Goal: Task Accomplishment & Management: Use online tool/utility

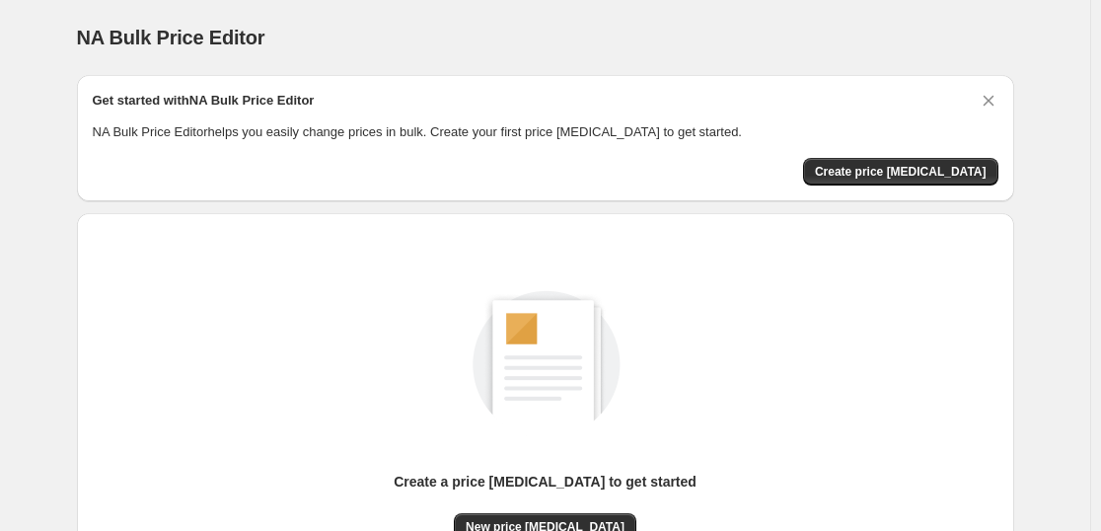
scroll to position [208, 0]
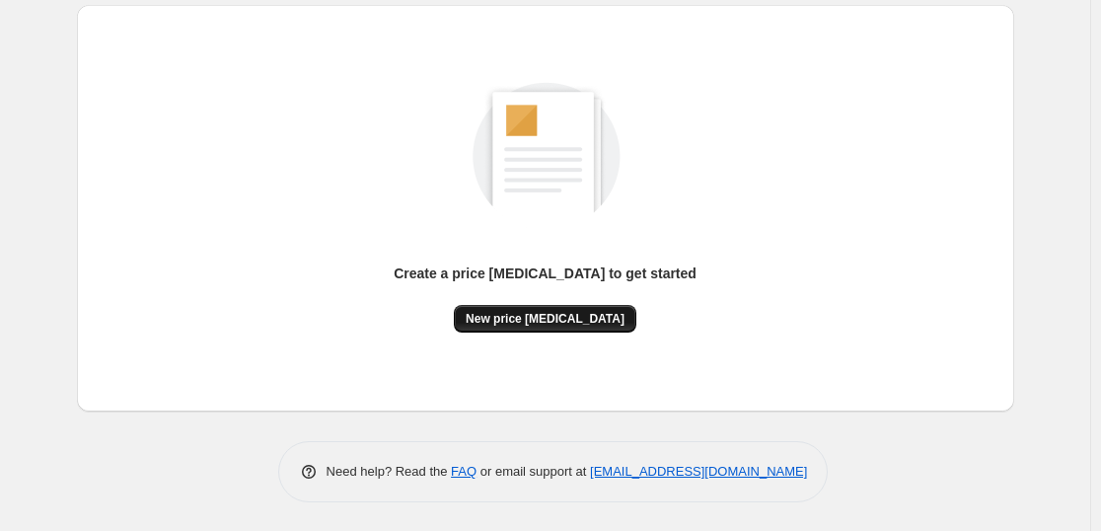
click at [532, 310] on button "New price [MEDICAL_DATA]" at bounding box center [545, 319] width 183 height 28
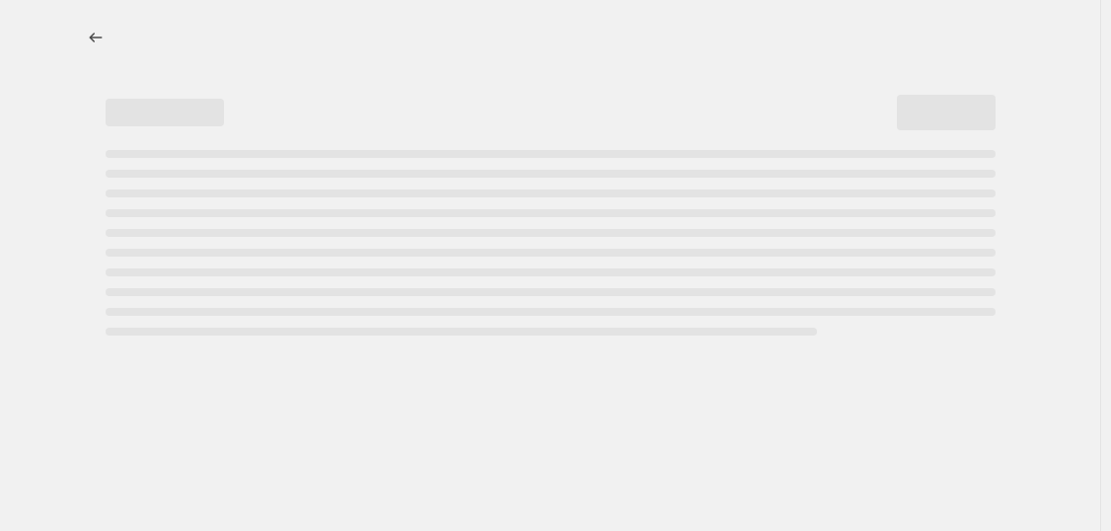
select select "percentage"
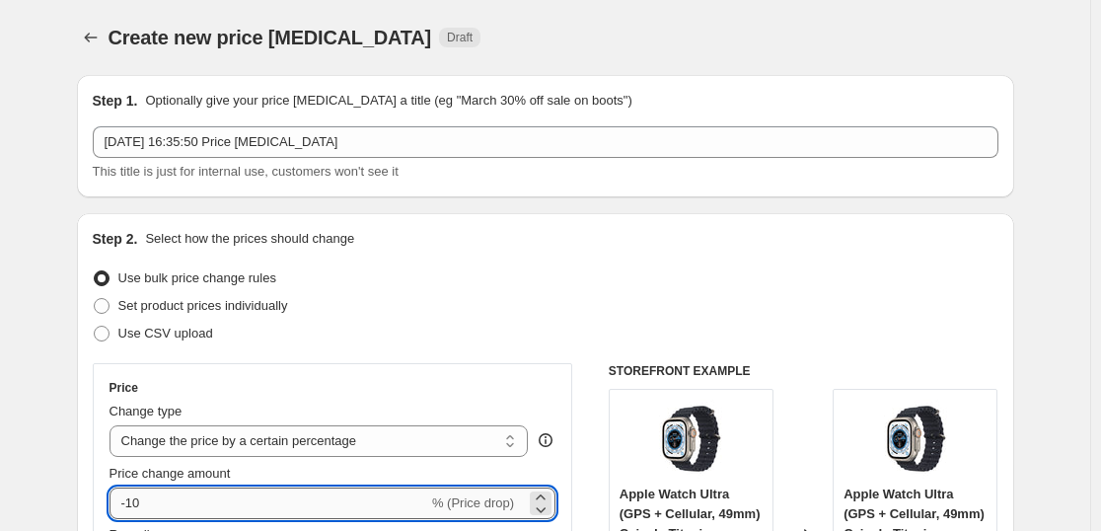
click at [288, 506] on input "-10" at bounding box center [269, 504] width 319 height 32
type input "-1"
type input "-36"
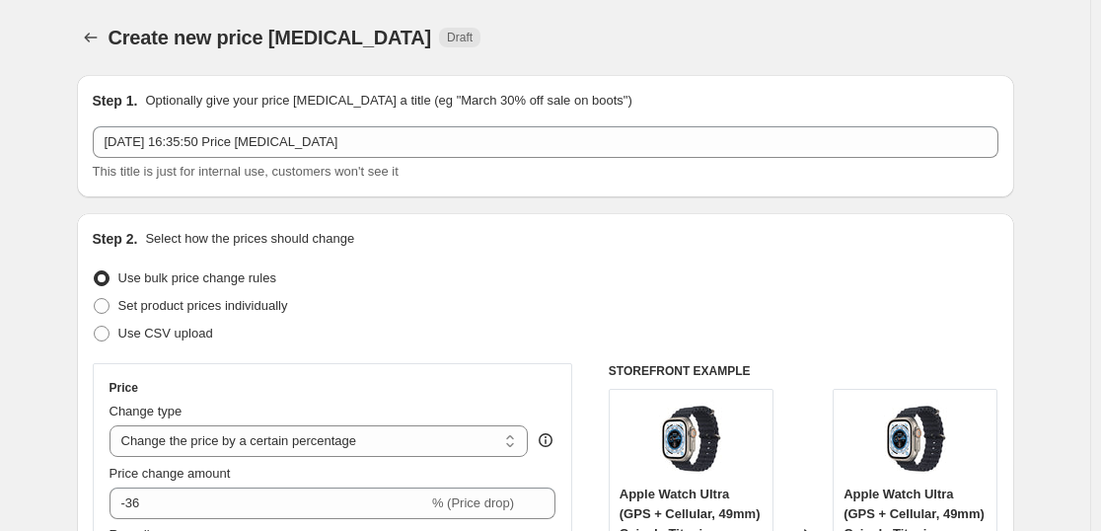
click at [461, 118] on div "Step 1. Optionally give your price [MEDICAL_DATA] a title (eg "March 30% off sa…" at bounding box center [546, 136] width 906 height 91
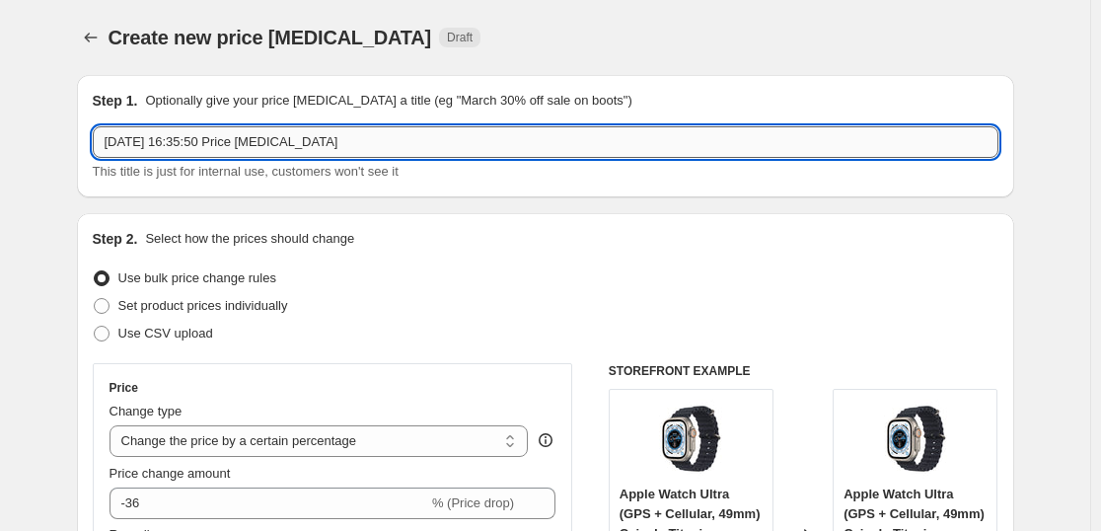
click at [456, 151] on input "[DATE] 16:35:50 Price [MEDICAL_DATA]" at bounding box center [546, 142] width 906 height 32
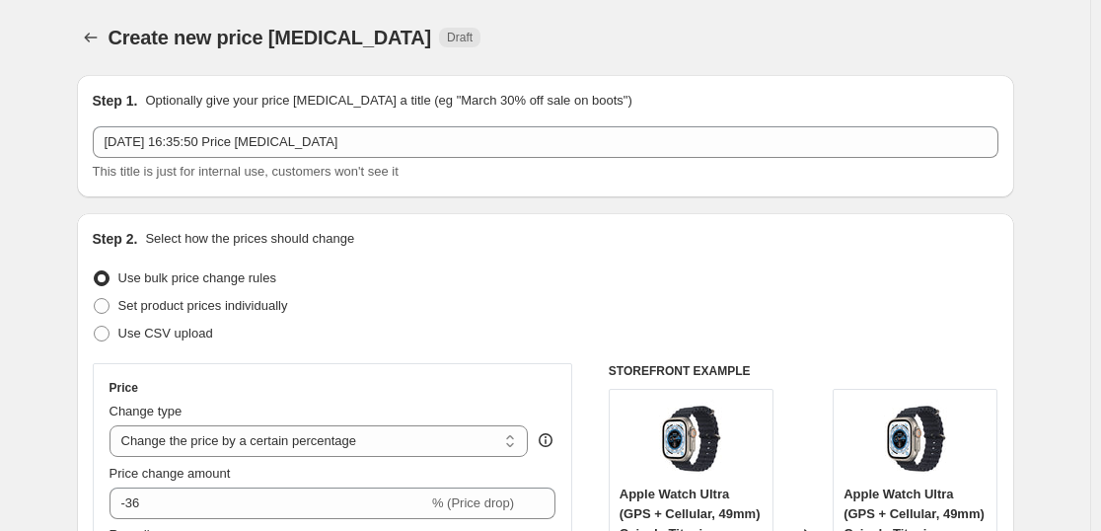
click at [596, 31] on div "Create new price [MEDICAL_DATA] Draft" at bounding box center [425, 38] width 632 height 28
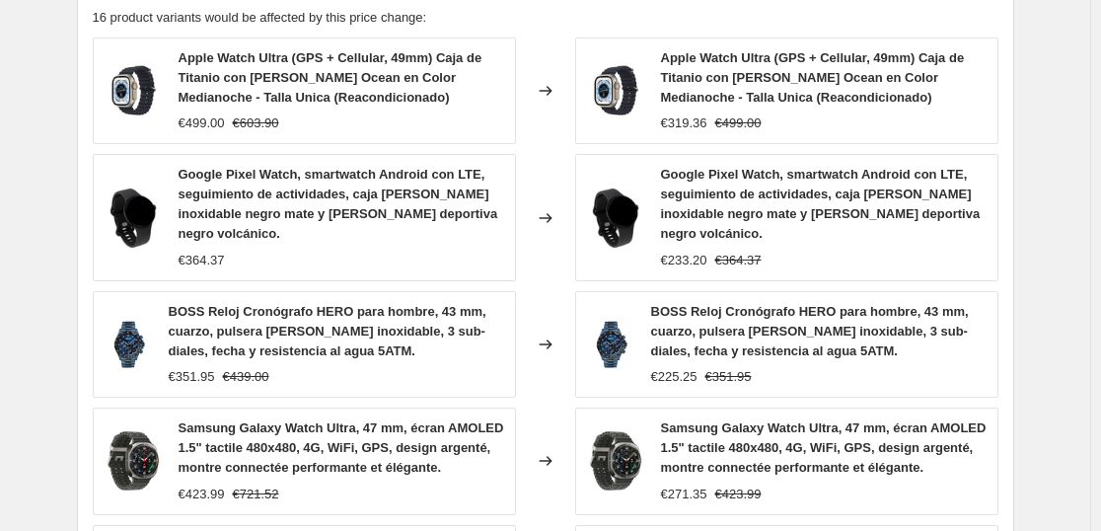
scroll to position [1573, 0]
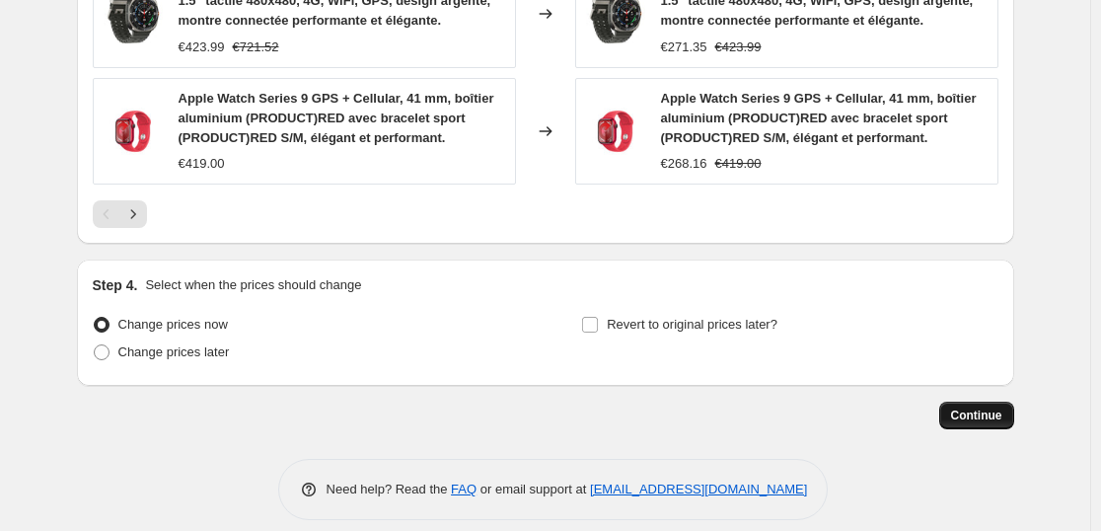
click at [982, 408] on span "Continue" at bounding box center [976, 416] width 51 height 16
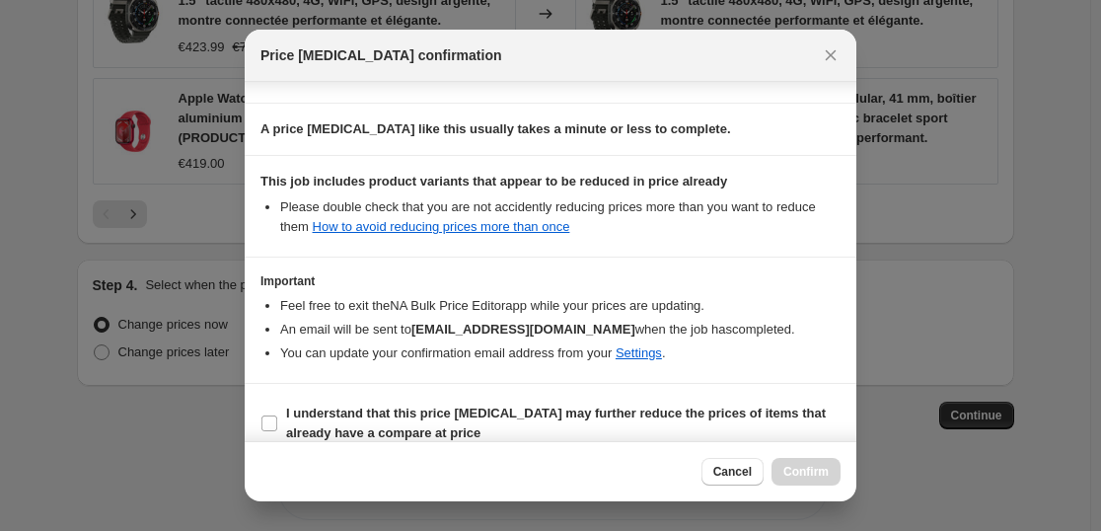
scroll to position [300, 0]
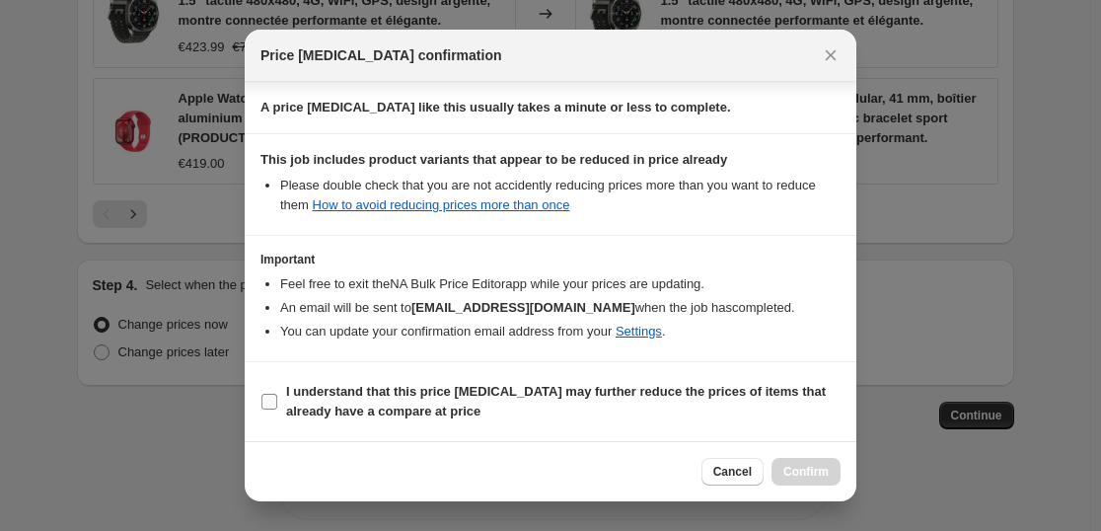
click at [357, 387] on b "I understand that this price [MEDICAL_DATA] may further reduce the prices of it…" at bounding box center [556, 401] width 540 height 35
click at [502, 404] on span "I understand that this price [MEDICAL_DATA] may further reduce the prices of it…" at bounding box center [563, 401] width 555 height 39
click at [277, 404] on input "I understand that this price [MEDICAL_DATA] may further reduce the prices of it…" at bounding box center [270, 402] width 16 height 16
checkbox input "true"
click at [815, 471] on span "Confirm" at bounding box center [806, 472] width 45 height 16
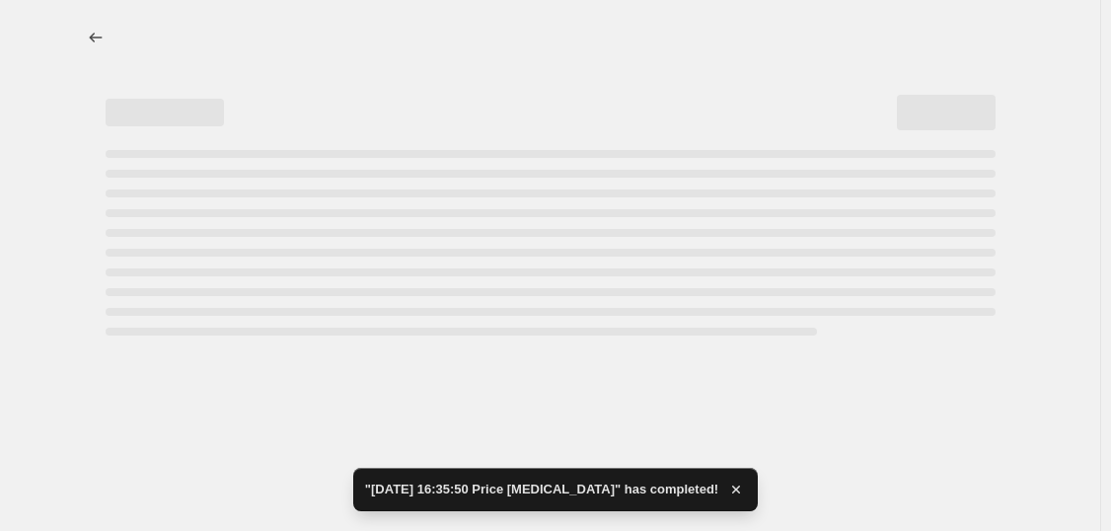
select select "percentage"
